Goal: Task Accomplishment & Management: Manage account settings

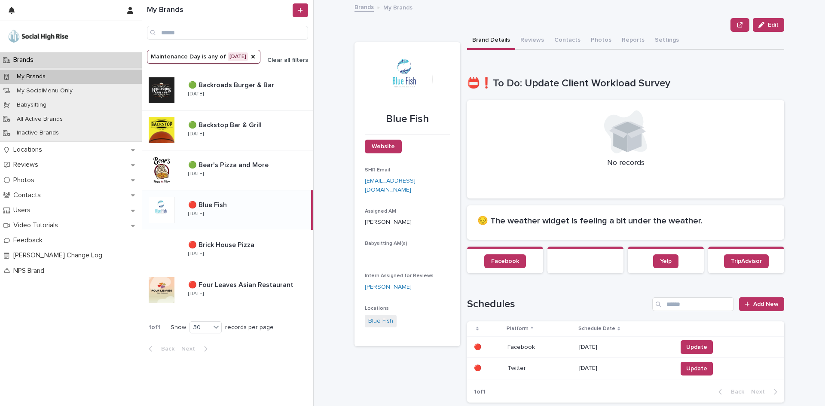
click at [275, 61] on button "Clear all filters" at bounding box center [284, 60] width 48 height 6
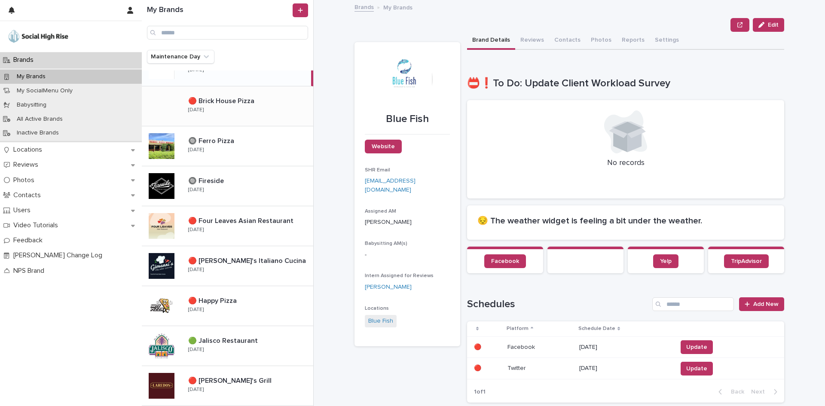
scroll to position [215, 0]
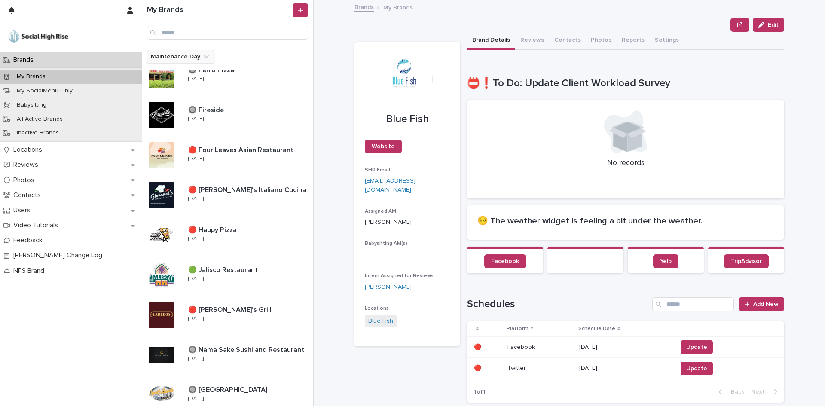
click at [186, 58] on button "Maintenance Day" at bounding box center [180, 57] width 67 height 14
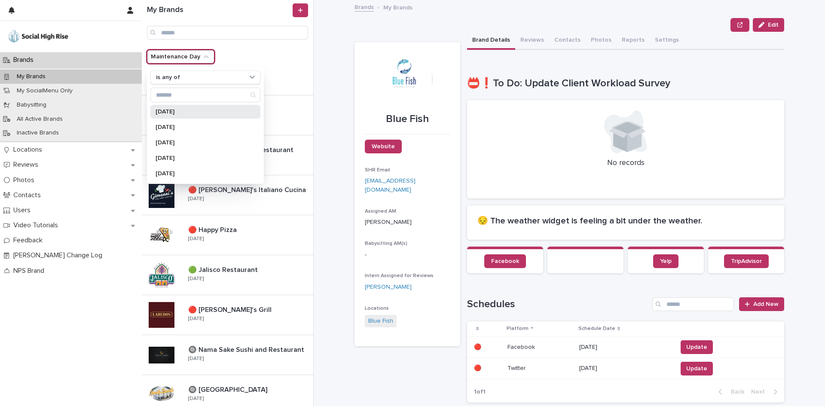
click at [174, 113] on p "[DATE]" at bounding box center [201, 112] width 91 height 6
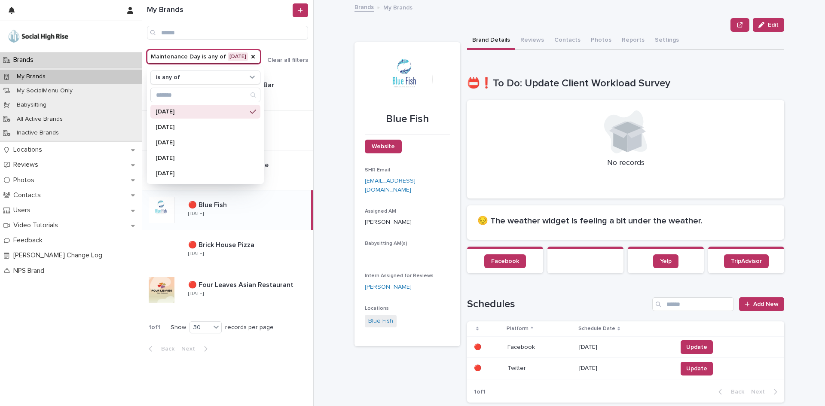
click at [325, 48] on div "**********" at bounding box center [574, 203] width 501 height 406
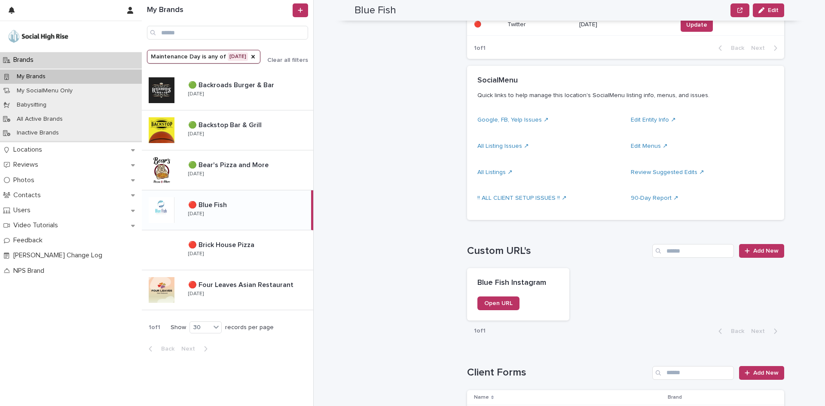
scroll to position [644, 0]
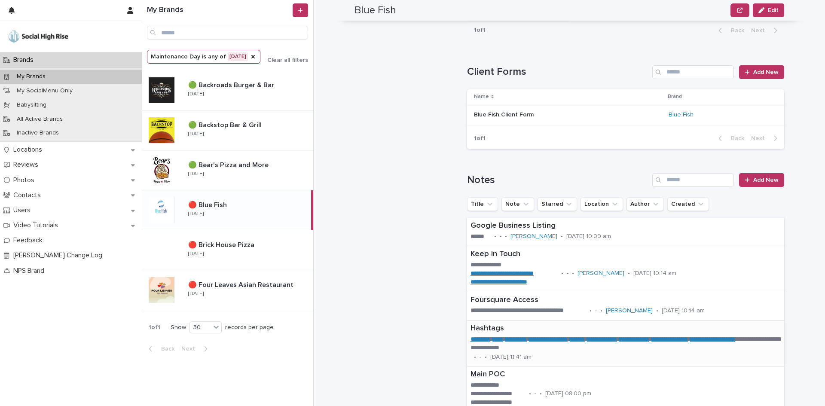
click at [488, 338] on link "*********" at bounding box center [480, 339] width 20 height 6
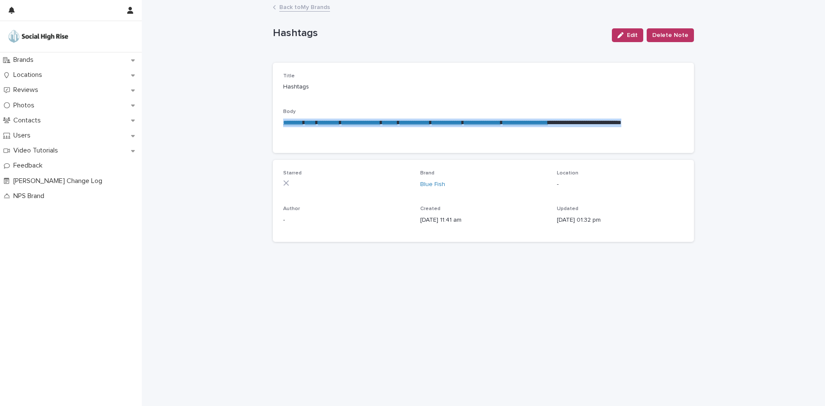
drag, startPoint x: 450, startPoint y: 134, endPoint x: 282, endPoint y: 119, distance: 168.3
click at [282, 119] on div "**********" at bounding box center [483, 108] width 421 height 90
click at [287, 11] on link "Back to My Brands" at bounding box center [304, 7] width 51 height 10
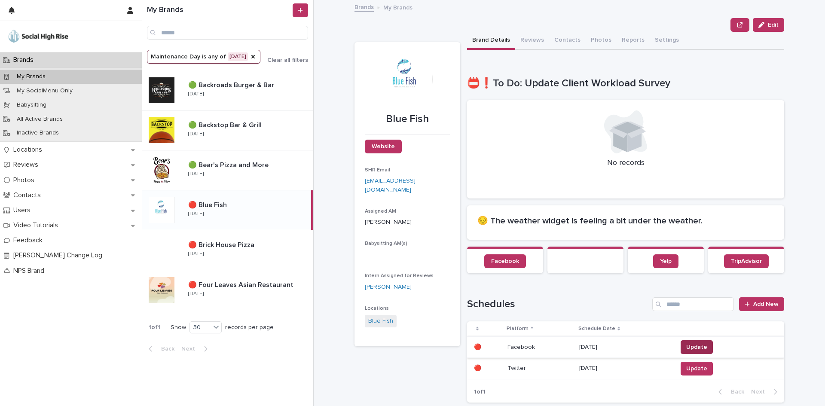
click at [692, 346] on span "Update" at bounding box center [696, 347] width 21 height 9
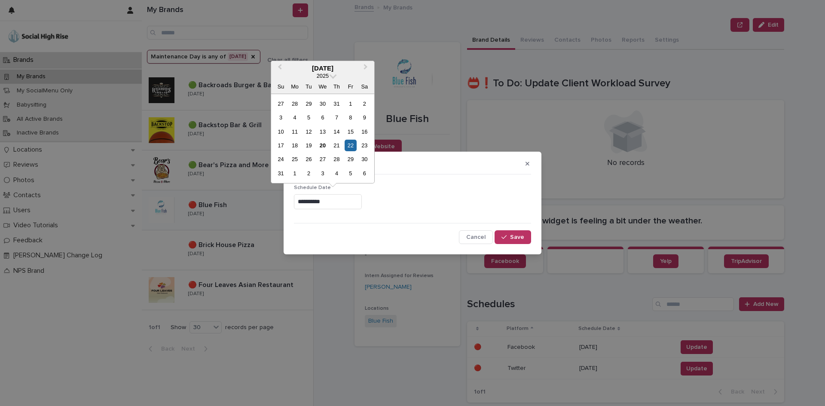
click at [336, 197] on input "**********" at bounding box center [328, 201] width 68 height 15
click at [366, 66] on span "Next Month" at bounding box center [366, 68] width 0 height 12
click at [366, 130] on div "20" at bounding box center [365, 132] width 12 height 12
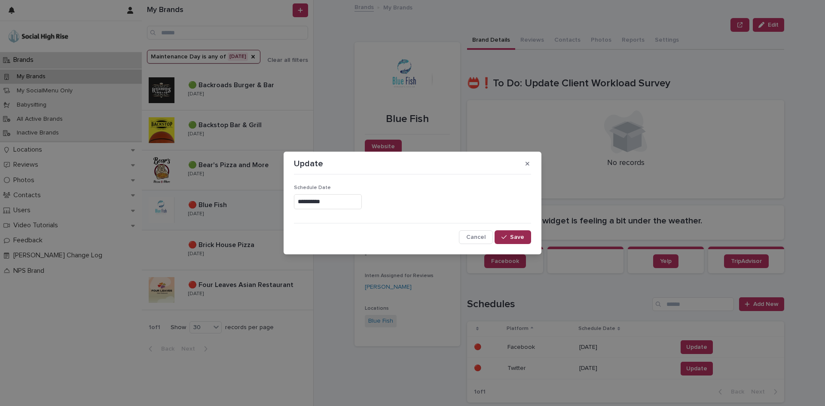
type input "**********"
click at [521, 237] on span "Save" at bounding box center [517, 237] width 14 height 6
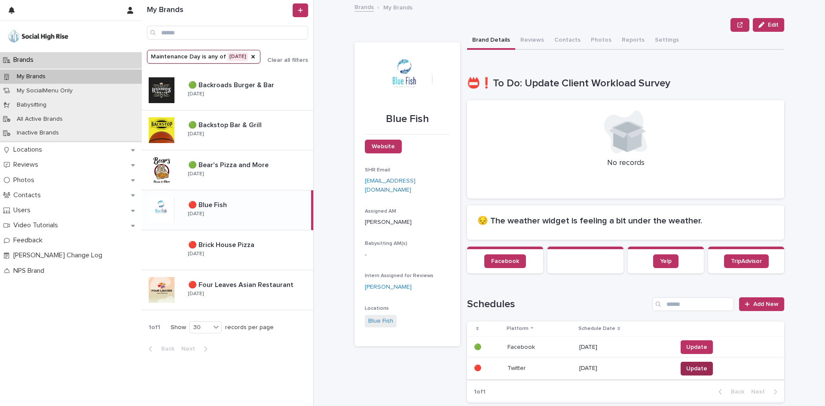
click at [686, 366] on span "Update" at bounding box center [696, 368] width 21 height 9
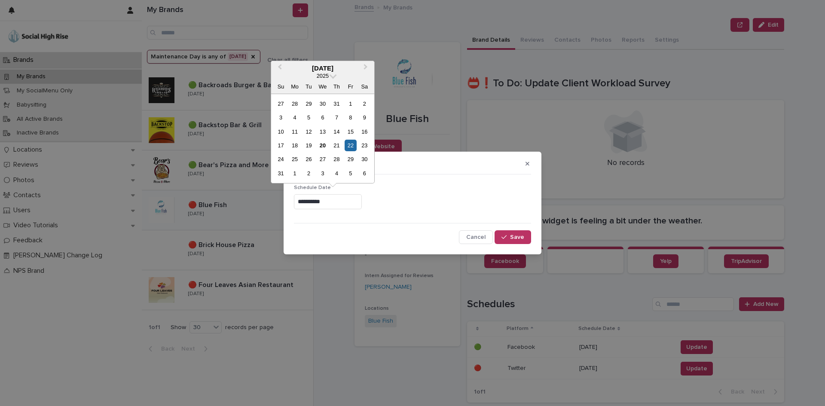
click at [351, 195] on input "**********" at bounding box center [328, 201] width 68 height 15
click at [366, 69] on span "Next Month" at bounding box center [366, 68] width 0 height 12
click at [366, 130] on div "20" at bounding box center [365, 132] width 12 height 12
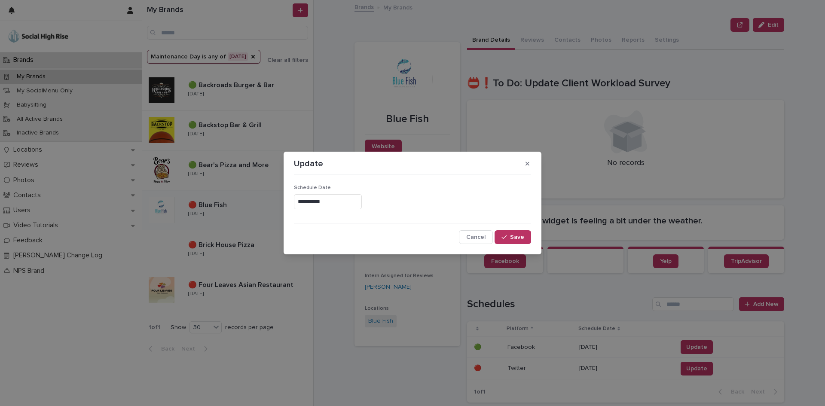
type input "**********"
click at [519, 240] on span "Save" at bounding box center [517, 237] width 14 height 6
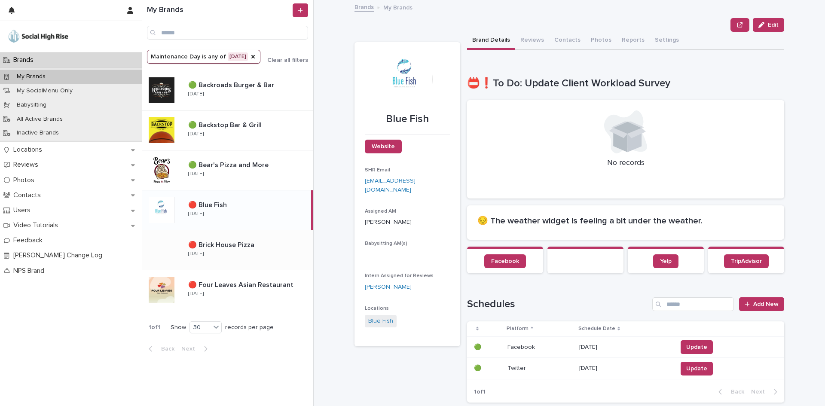
click at [277, 255] on div "🔴 Brick House Pizza 🔴 Brick House Pizza [DATE]" at bounding box center [247, 250] width 132 height 25
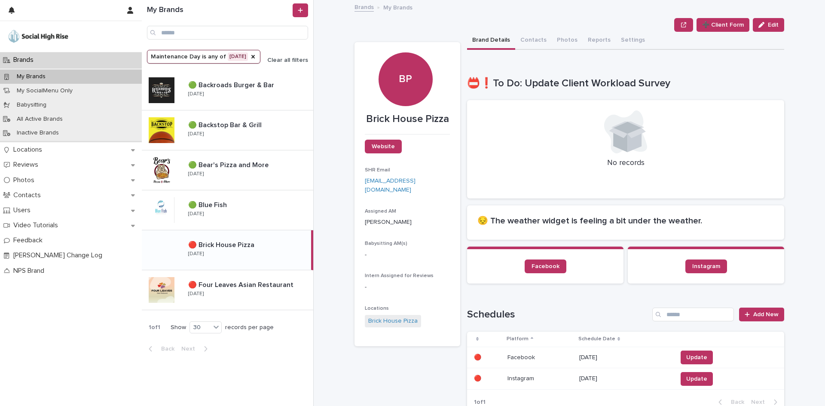
click at [288, 57] on span "Clear all filters" at bounding box center [287, 60] width 41 height 6
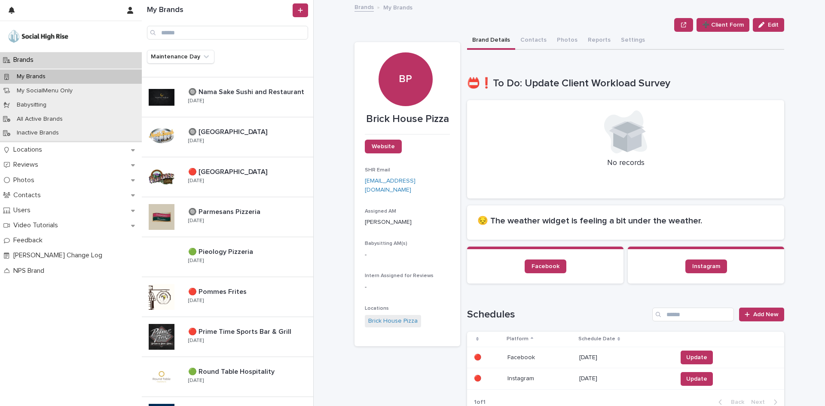
scroll to position [430, 0]
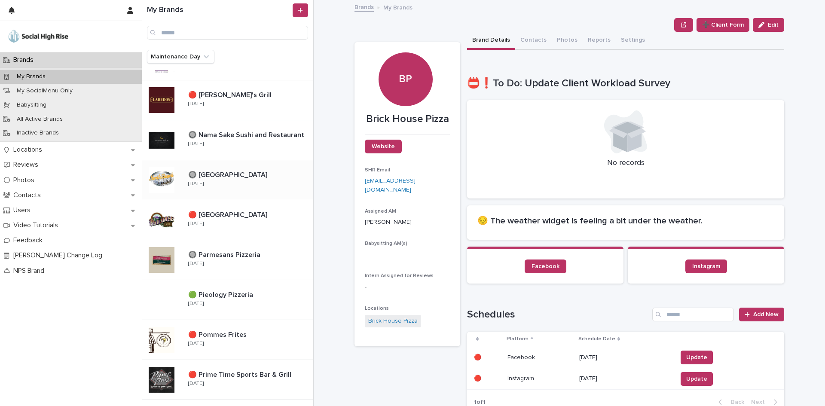
click at [226, 180] on div "🔘 [GEOGRAPHIC_DATA] 🔘 [GEOGRAPHIC_DATA] [DATE]" at bounding box center [247, 180] width 132 height 25
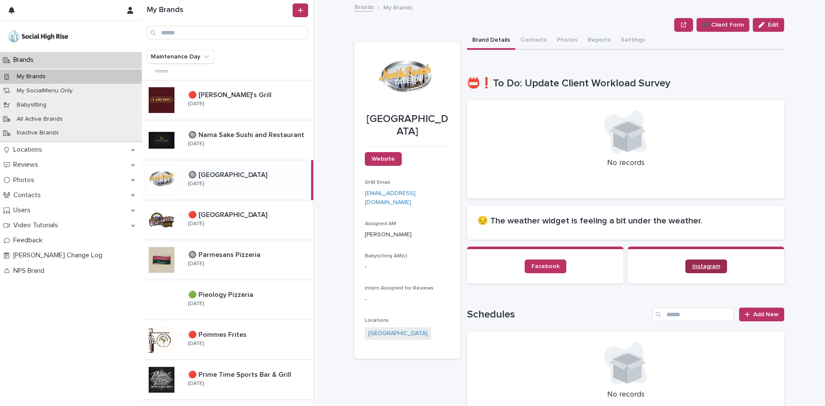
click at [700, 268] on span "Instagram" at bounding box center [706, 266] width 28 height 6
drag, startPoint x: 523, startPoint y: 37, endPoint x: 513, endPoint y: 44, distance: 12.5
click at [523, 37] on button "Contacts" at bounding box center [533, 41] width 37 height 18
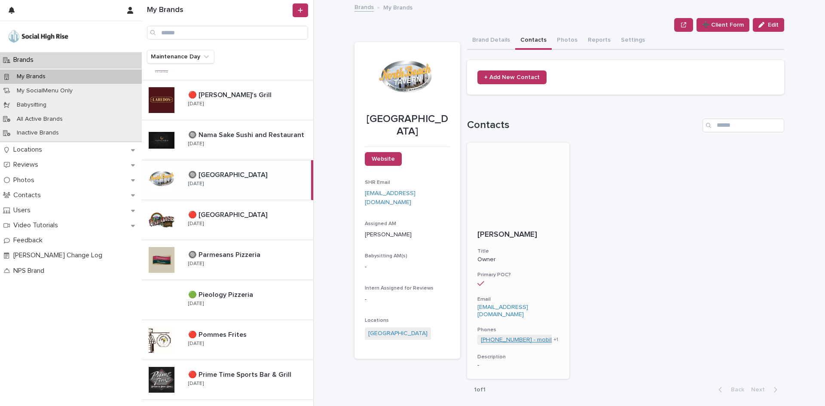
click at [520, 336] on link "[PHONE_NUMBER] - mobile" at bounding box center [518, 339] width 75 height 7
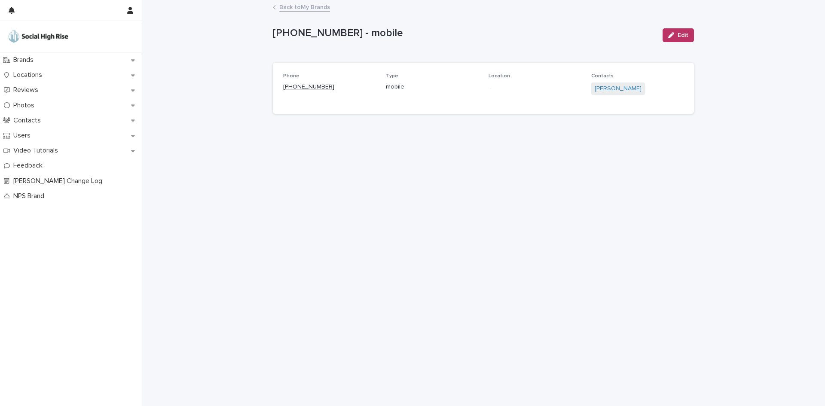
drag, startPoint x: 336, startPoint y: 85, endPoint x: 291, endPoint y: 85, distance: 44.7
click at [291, 85] on p "[PHONE_NUMBER]" at bounding box center [329, 86] width 92 height 9
copy link "[PHONE_NUMBER]"
click at [325, 7] on link "Back to My Brands" at bounding box center [304, 7] width 51 height 10
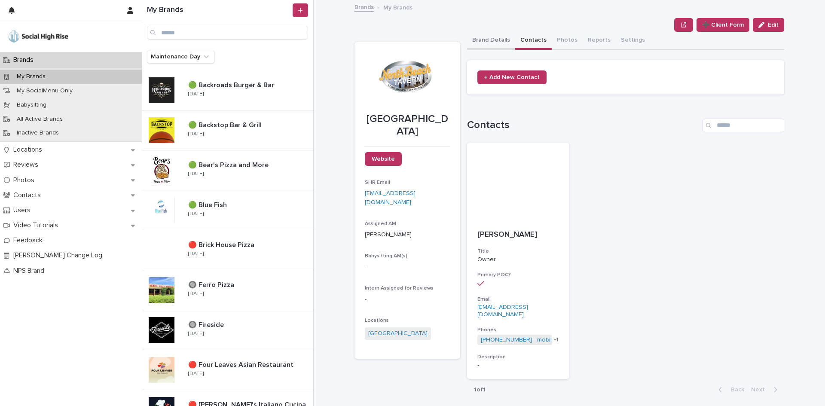
click at [497, 40] on button "Brand Details" at bounding box center [491, 41] width 48 height 18
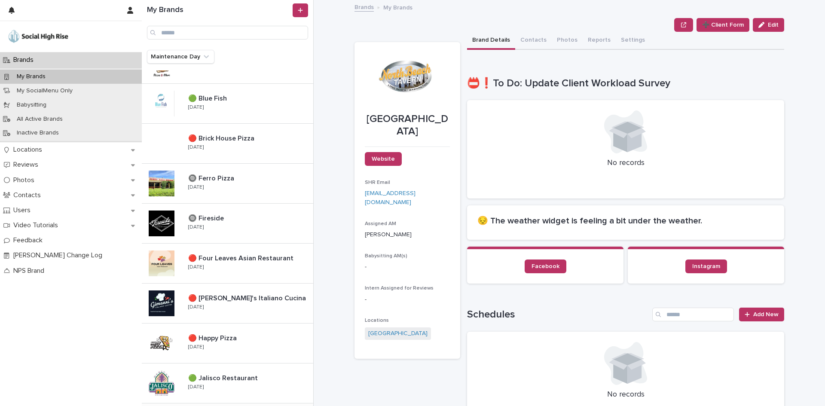
scroll to position [43, 0]
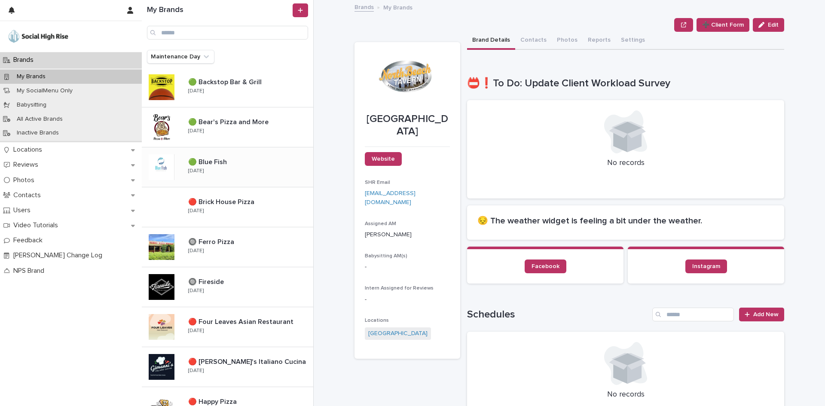
click at [244, 176] on div "🟢 Blue Fish 🟢 Blue Fish [DATE]" at bounding box center [247, 167] width 132 height 25
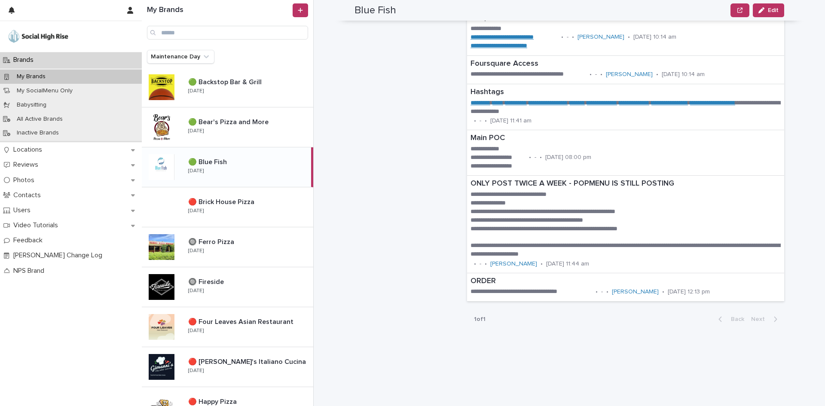
scroll to position [902, 0]
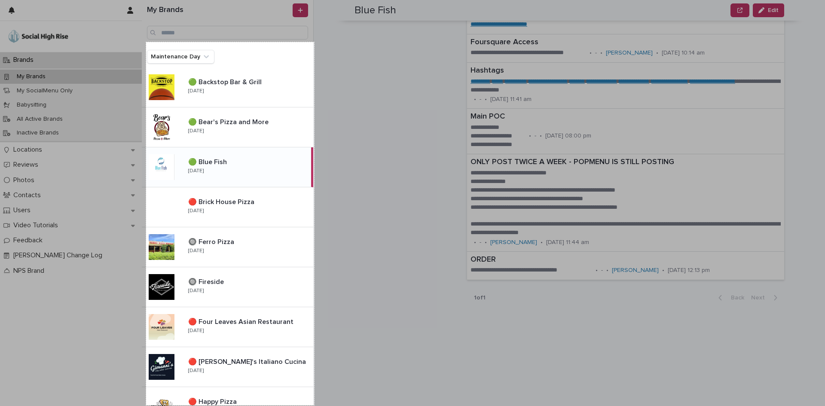
drag, startPoint x: 146, startPoint y: 42, endPoint x: 314, endPoint y: 409, distance: 403.5
click at [314, 406] on html "Brands My Brands My SocialMenu Only Babysitting All Active Brands Inactive Bran…" at bounding box center [412, 203] width 825 height 406
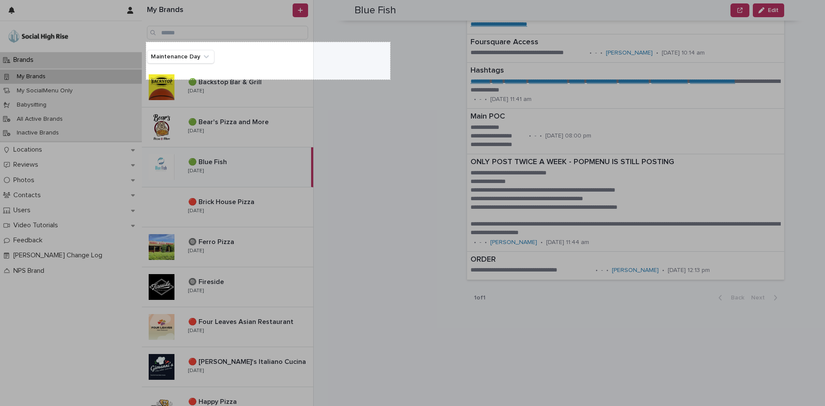
click at [390, 79] on div at bounding box center [485, 242] width 679 height 326
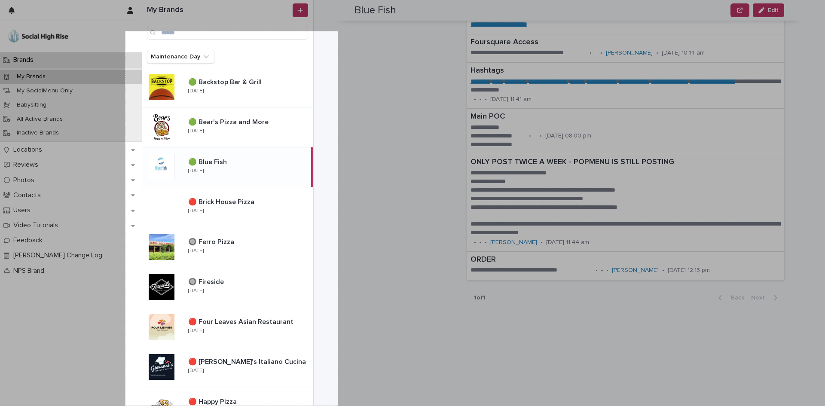
drag, startPoint x: 125, startPoint y: 31, endPoint x: 338, endPoint y: 406, distance: 430.2
click at [338, 406] on div "494 X 871" at bounding box center [412, 203] width 825 height 406
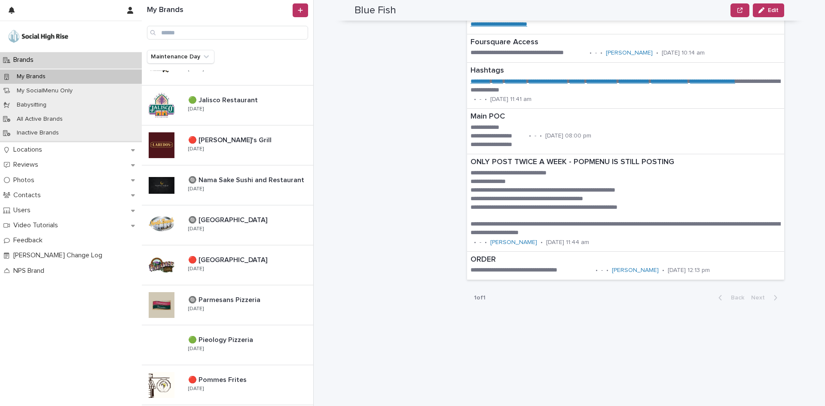
scroll to position [387, 0]
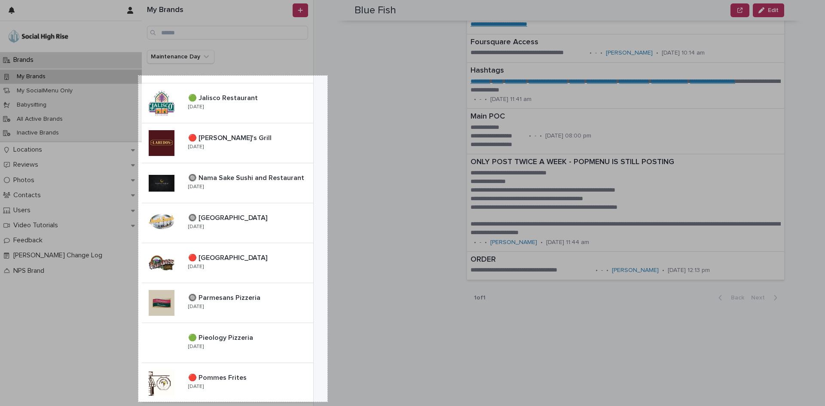
drag, startPoint x: 143, startPoint y: 93, endPoint x: 327, endPoint y: 402, distance: 359.5
click at [327, 402] on div "440 X 759" at bounding box center [412, 203] width 825 height 406
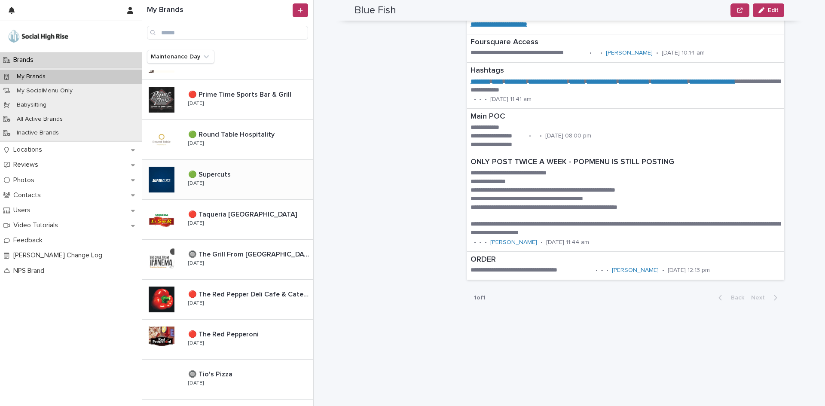
scroll to position [730, 0]
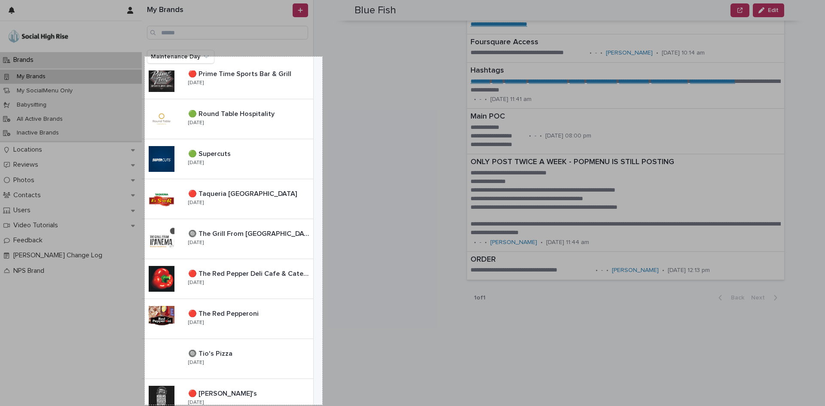
drag, startPoint x: 145, startPoint y: 57, endPoint x: 323, endPoint y: 409, distance: 395.4
click at [323, 406] on html "Brands My Brands My SocialMenu Only Babysitting All Active Brands Inactive Bran…" at bounding box center [412, 203] width 825 height 406
click at [325, 403] on div at bounding box center [485, 404] width 680 height 3
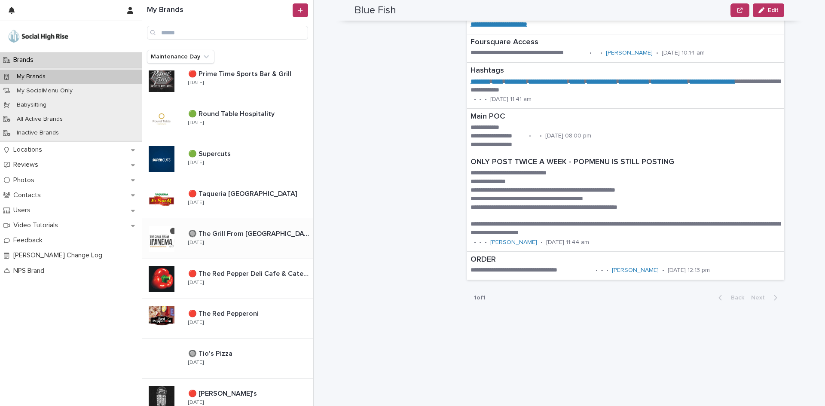
scroll to position [912, 0]
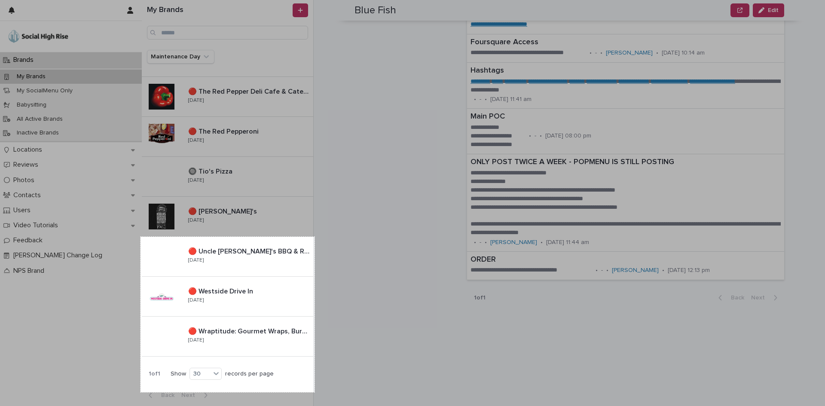
drag, startPoint x: 140, startPoint y: 237, endPoint x: 314, endPoint y: 392, distance: 233.4
click at [314, 392] on div "405 X 362" at bounding box center [412, 203] width 825 height 406
